Goal: Transaction & Acquisition: Subscribe to service/newsletter

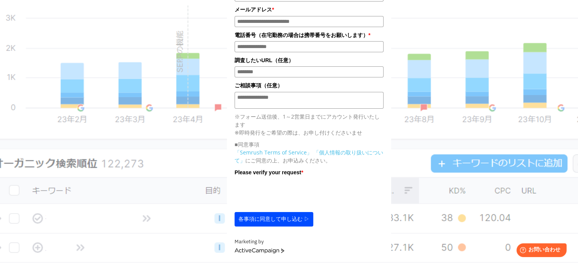
scroll to position [170, 0]
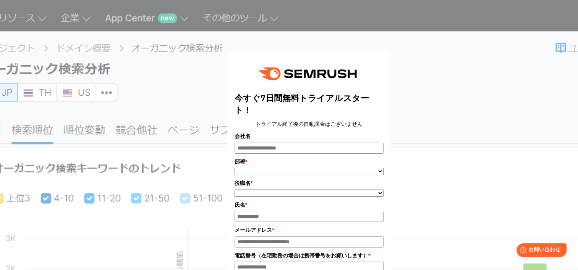
click at [256, 98] on title "今すぐ7日間無料トライアルスタート！" at bounding box center [309, 104] width 149 height 24
drag, startPoint x: 256, startPoint y: 98, endPoint x: 291, endPoint y: 99, distance: 34.8
click at [291, 99] on title "今すぐ7日間無料トライアルスタート！" at bounding box center [309, 104] width 149 height 24
drag, startPoint x: 291, startPoint y: 99, endPoint x: 311, endPoint y: 113, distance: 24.8
click at [311, 113] on title "今すぐ7日間無料トライアルスタート！" at bounding box center [309, 104] width 149 height 24
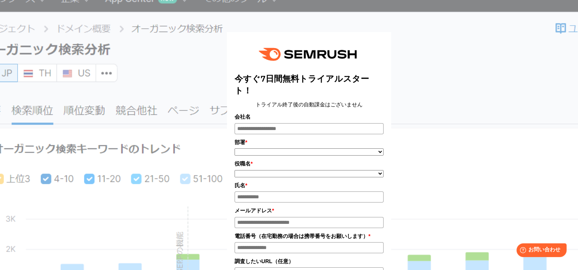
scroll to position [13, 0]
